Goal: Task Accomplishment & Management: Manage account settings

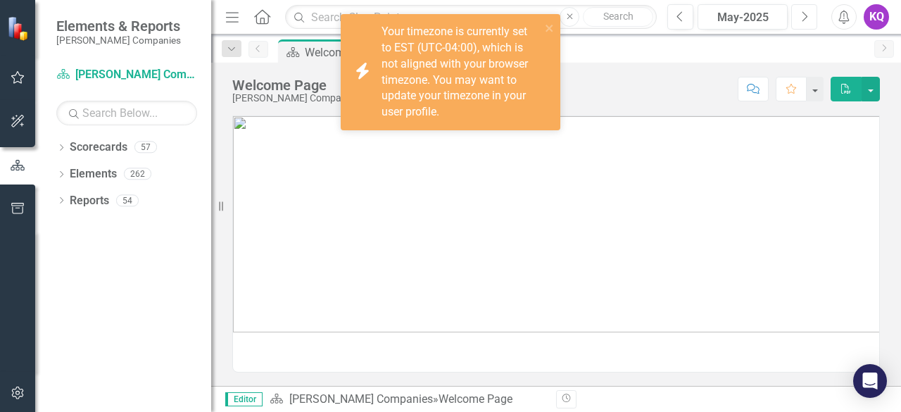
click at [801, 14] on icon "Next" at bounding box center [804, 17] width 8 height 13
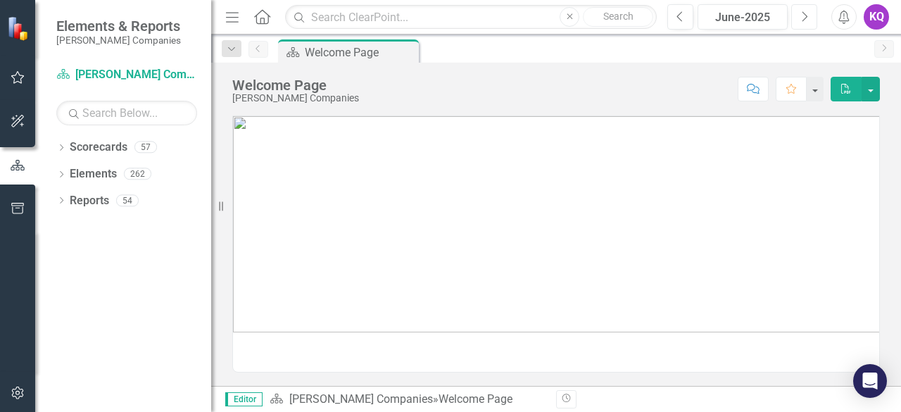
click at [801, 14] on icon "Next" at bounding box center [804, 17] width 8 height 13
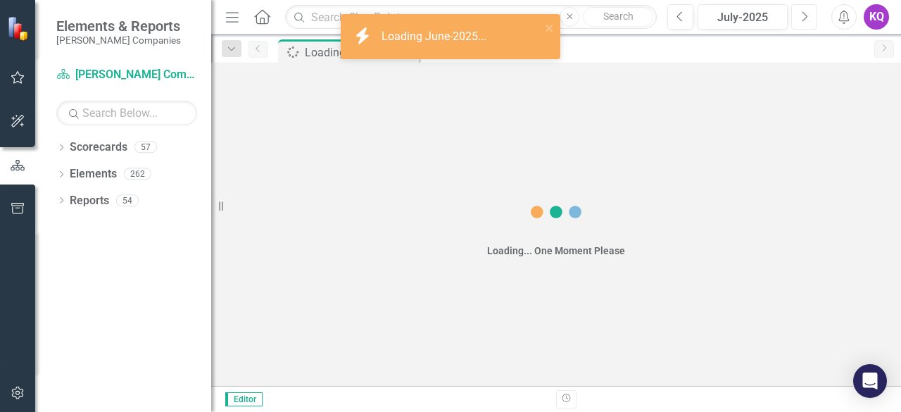
click at [801, 14] on icon "Next" at bounding box center [804, 17] width 8 height 13
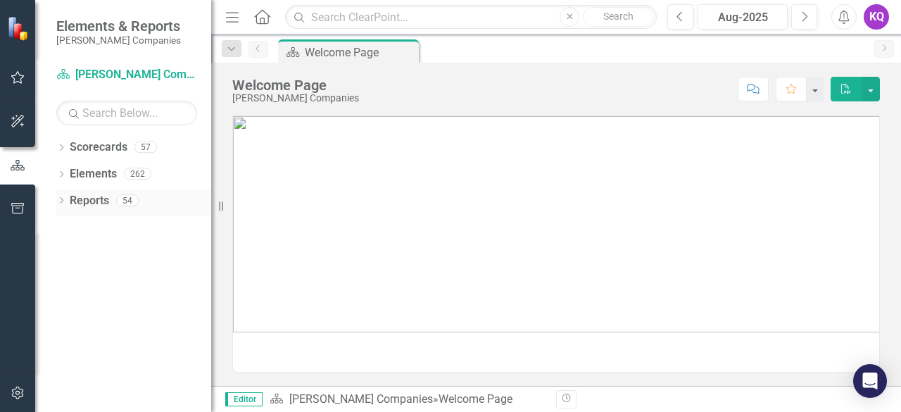
click at [65, 206] on div "Dropdown" at bounding box center [61, 202] width 10 height 12
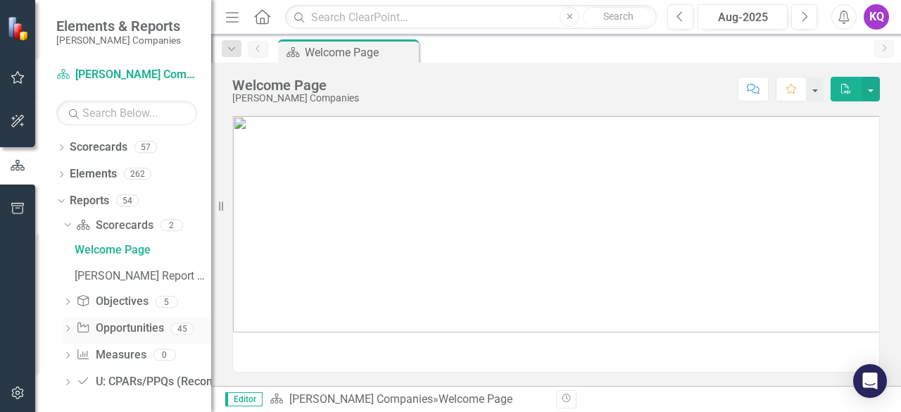
click at [69, 333] on div "Dropdown" at bounding box center [68, 330] width 10 height 12
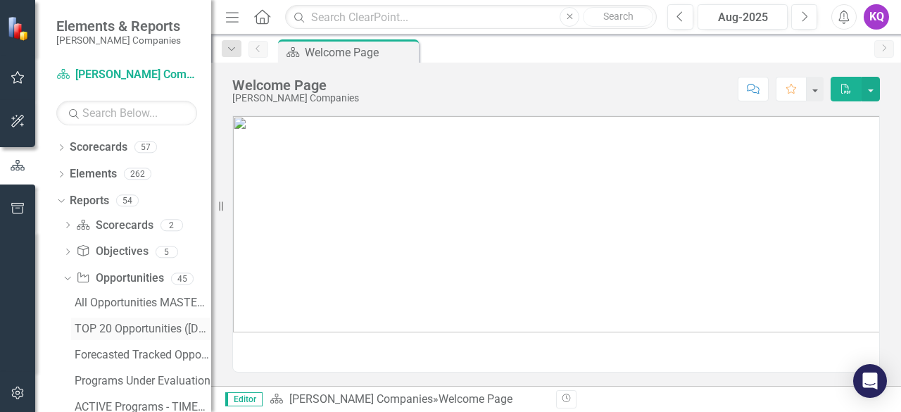
click at [111, 328] on div "TOP 20 Opportunities ([DATE] Process)" at bounding box center [143, 328] width 136 height 13
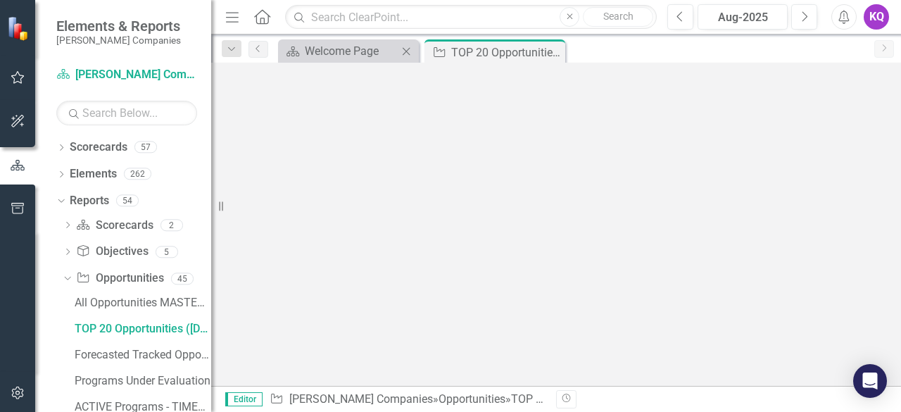
click at [231, 11] on icon "Menu" at bounding box center [232, 16] width 18 height 15
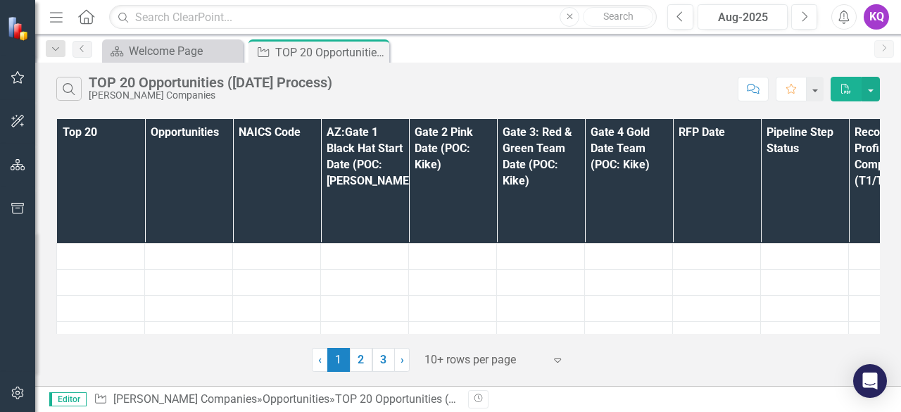
click at [495, 360] on div at bounding box center [484, 359] width 120 height 19
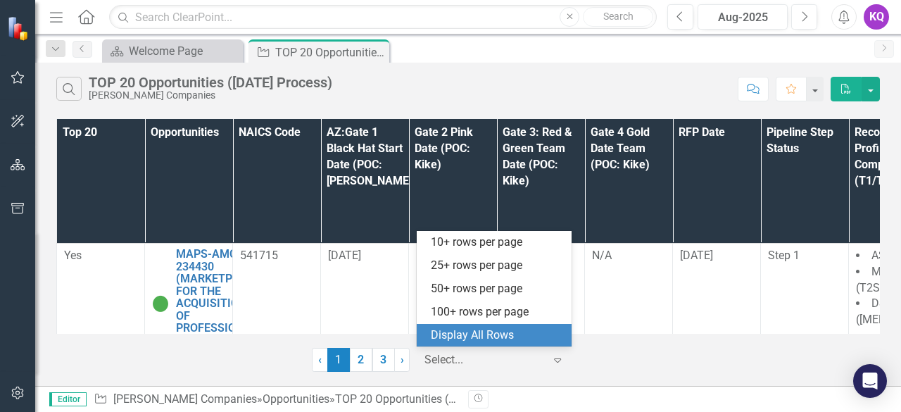
click at [484, 330] on div "Display All Rows" at bounding box center [497, 335] width 132 height 16
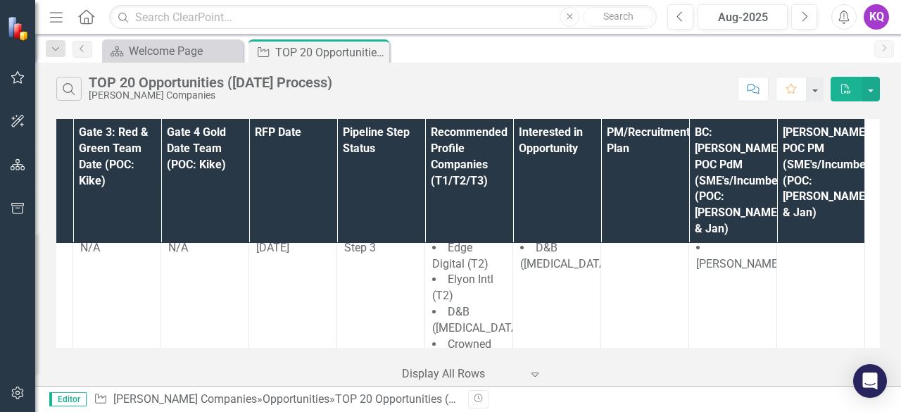
scroll to position [3822, 0]
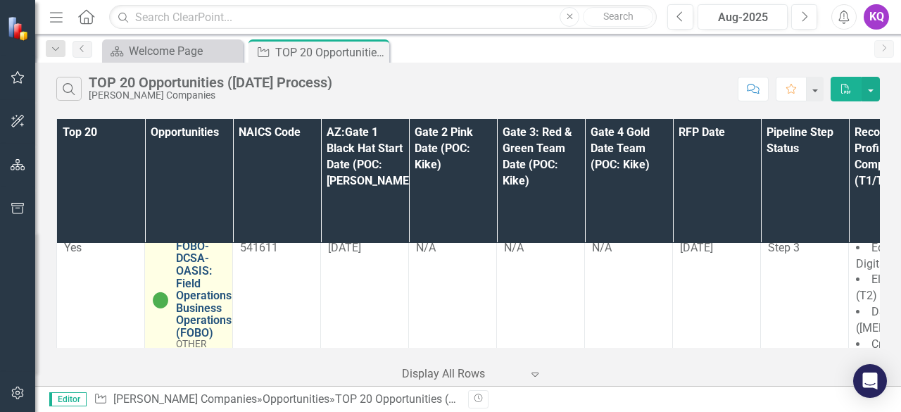
click at [200, 269] on link "FOBO-DCSA-OASIS: Field Operations Business Operations (FOBO)" at bounding box center [204, 289] width 56 height 99
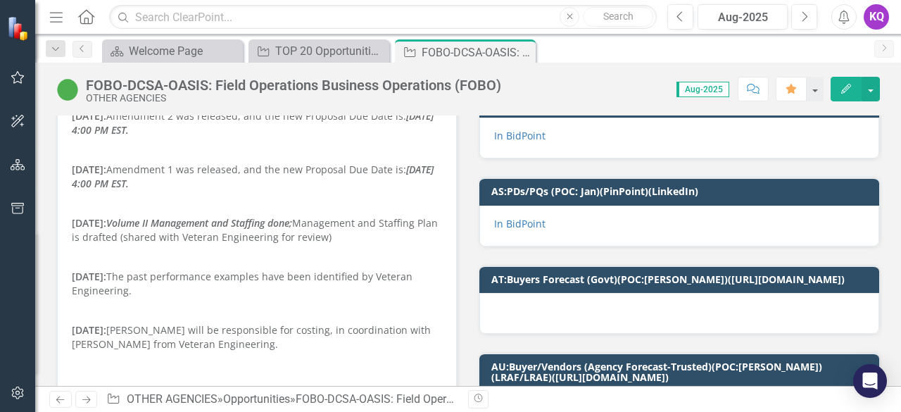
scroll to position [187, 0]
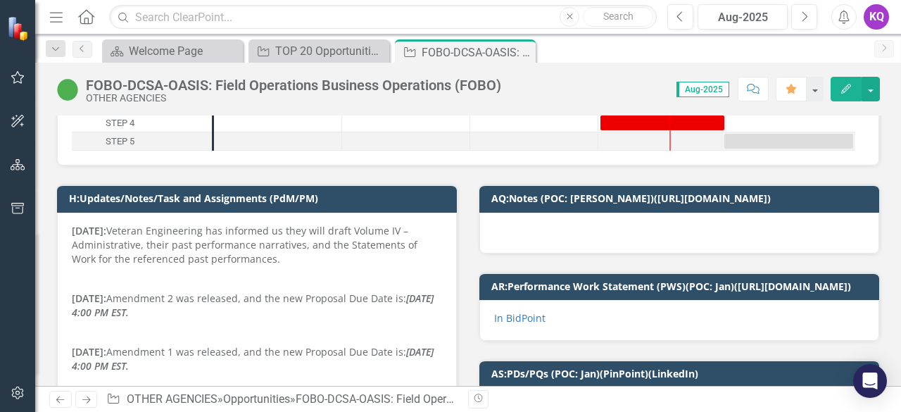
click at [154, 269] on p at bounding box center [257, 279] width 370 height 20
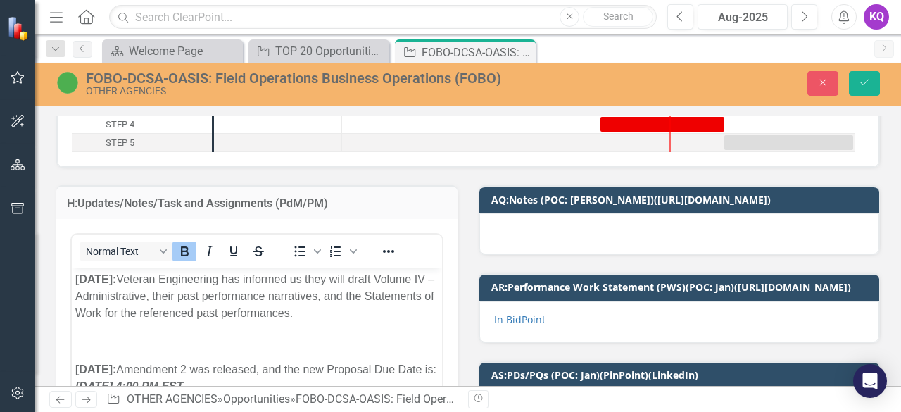
scroll to position [0, 0]
click at [81, 275] on strong "[DATE]:" at bounding box center [95, 279] width 41 height 12
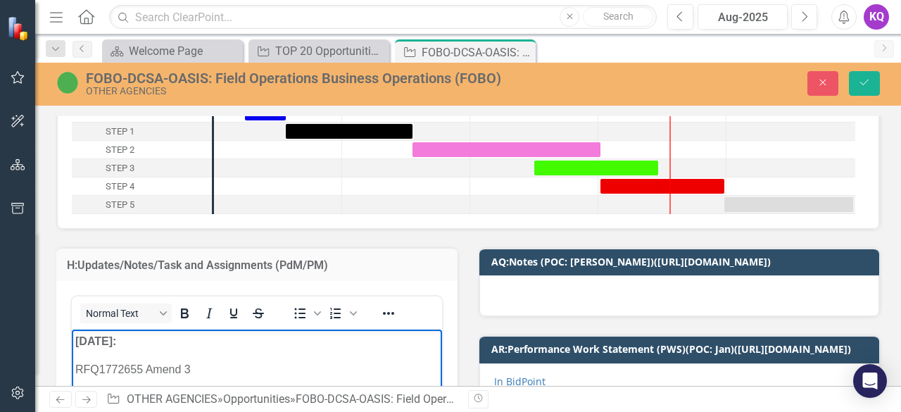
scroll to position [312, 0]
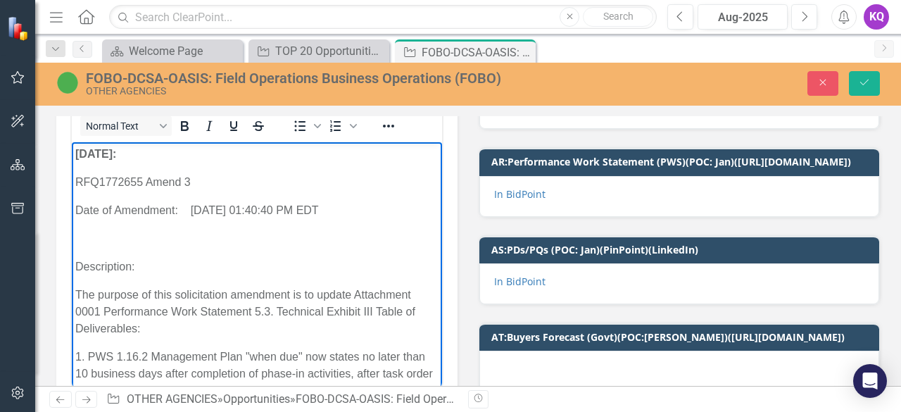
click at [89, 242] on p "Rich Text Area. Press ALT-0 for help." at bounding box center [256, 238] width 363 height 17
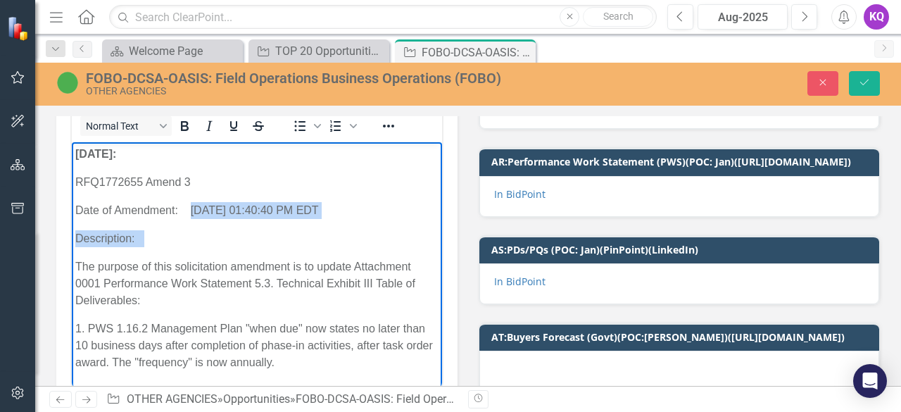
drag, startPoint x: 343, startPoint y: 220, endPoint x: 189, endPoint y: 203, distance: 155.0
click at [223, 246] on p "Description:" at bounding box center [256, 238] width 363 height 17
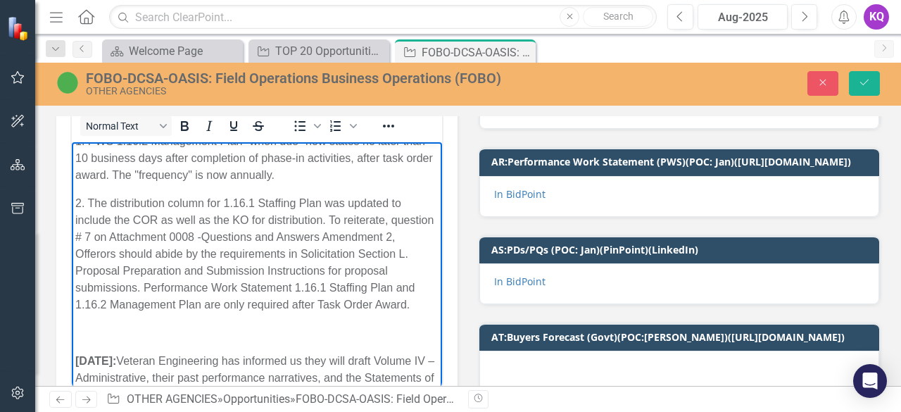
scroll to position [0, 0]
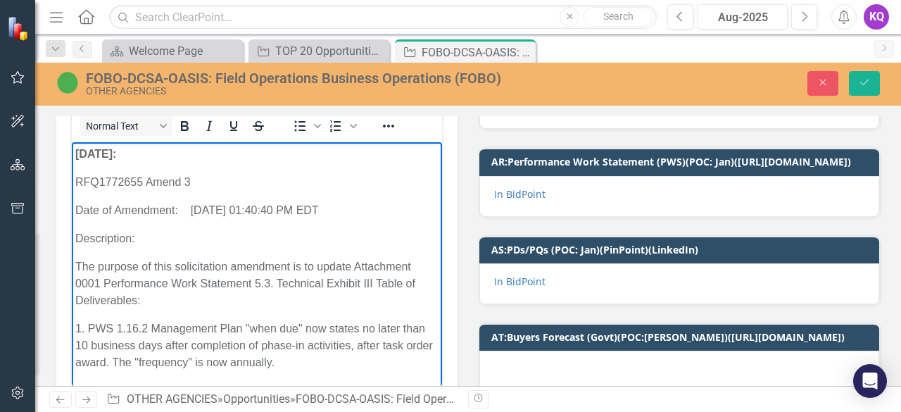
click at [78, 179] on p "RFQ1772655 Amend 3" at bounding box center [256, 182] width 363 height 17
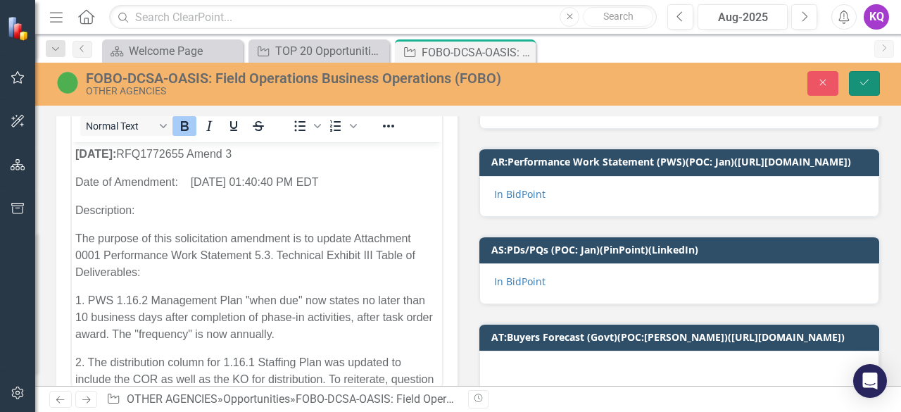
click at [870, 86] on icon "Save" at bounding box center [864, 82] width 13 height 10
